Goal: Register for event/course

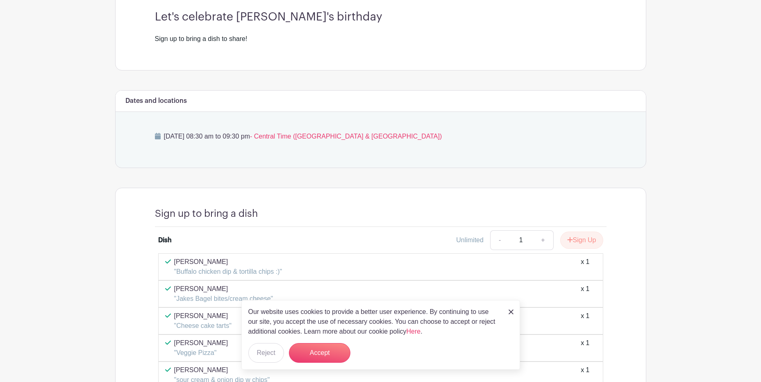
scroll to position [287, 0]
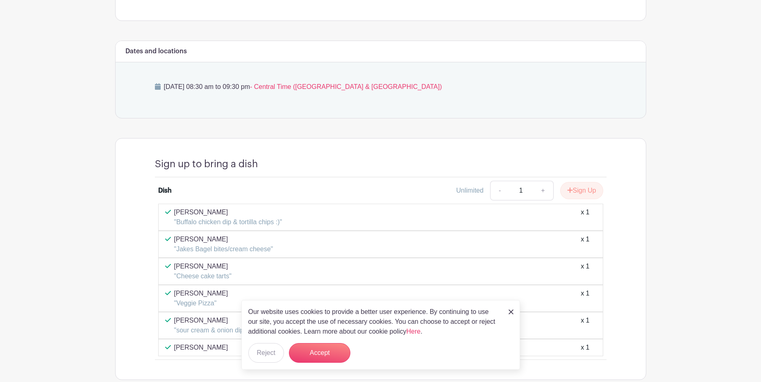
click at [513, 314] on div "Our website uses cookies to provide a better user experience. By continuing to …" at bounding box center [380, 335] width 279 height 70
click at [508, 311] on img at bounding box center [510, 311] width 5 height 5
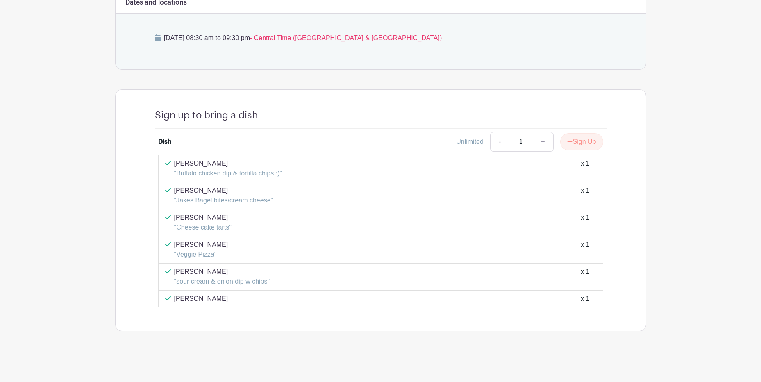
scroll to position [336, 0]
click at [570, 143] on icon "submit" at bounding box center [570, 141] width 6 height 7
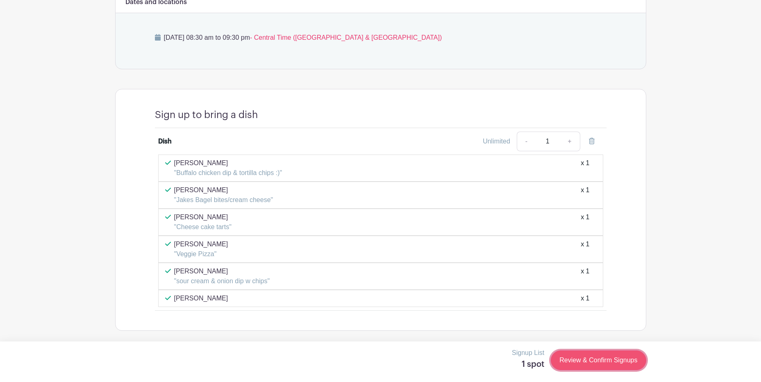
click at [604, 359] on link "Review & Confirm Signups" at bounding box center [598, 360] width 95 height 20
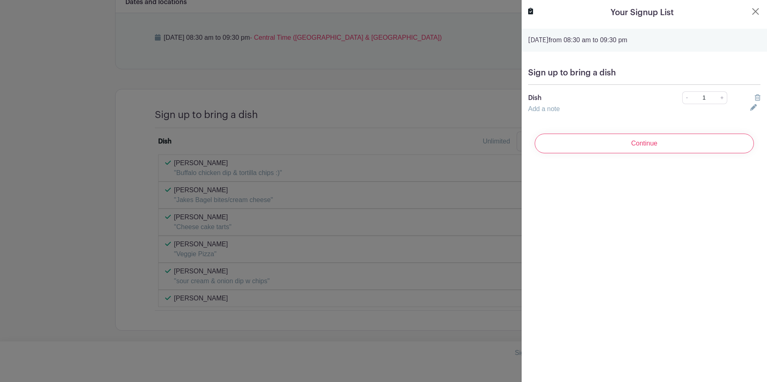
click at [595, 105] on div "Add a note" at bounding box center [634, 109] width 222 height 10
click at [750, 109] on icon at bounding box center [753, 107] width 7 height 7
click at [552, 109] on input "text" at bounding box center [634, 114] width 212 height 20
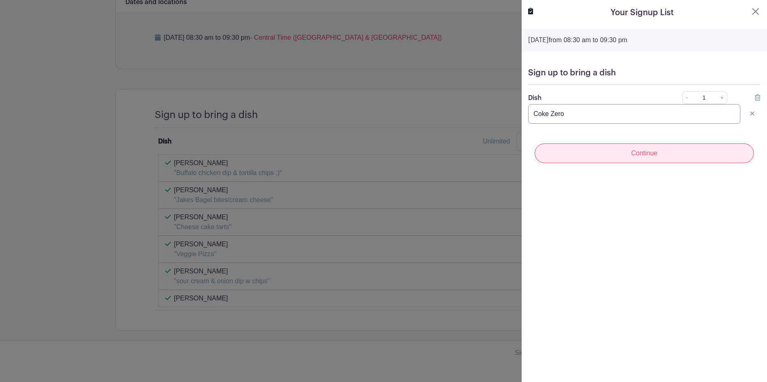
type input "Coke Zero"
click at [655, 156] on input "Continue" at bounding box center [644, 153] width 219 height 20
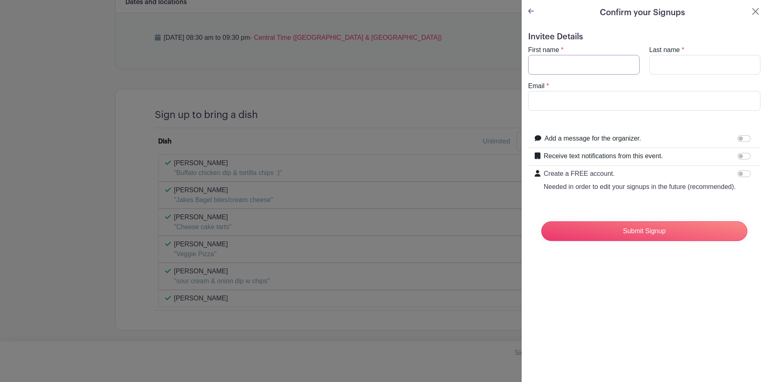
click at [605, 66] on input "First name" at bounding box center [583, 65] width 111 height 20
type input "[PERSON_NAME]"
click at [608, 104] on input "riverae" at bounding box center [644, 101] width 232 height 20
type input "[EMAIL_ADDRESS][DOMAIN_NAME]"
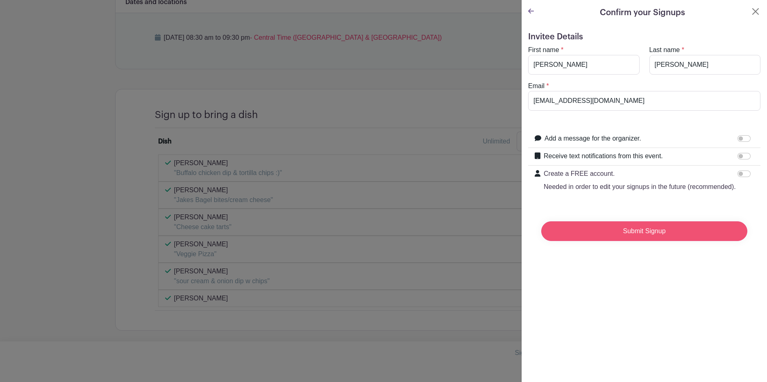
click at [651, 241] on input "Submit Signup" at bounding box center [644, 231] width 206 height 20
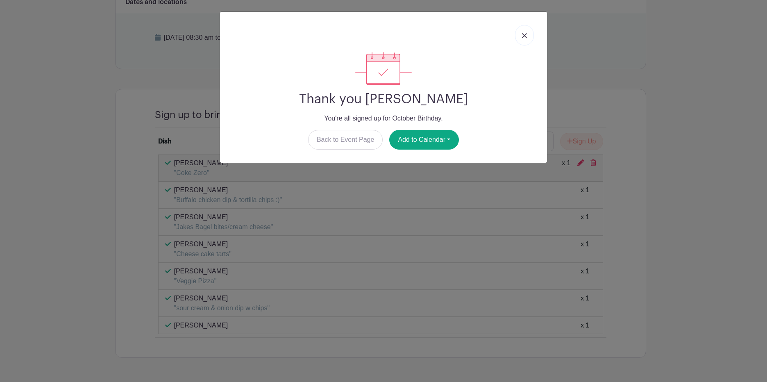
click at [526, 34] on img at bounding box center [524, 35] width 5 height 5
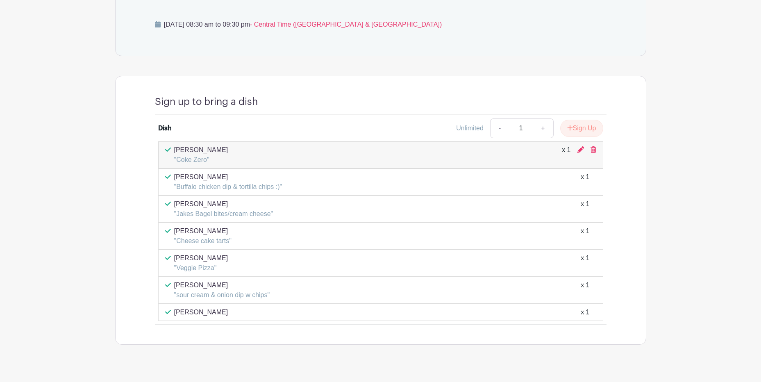
scroll to position [363, 0]
